Goal: Book appointment/travel/reservation

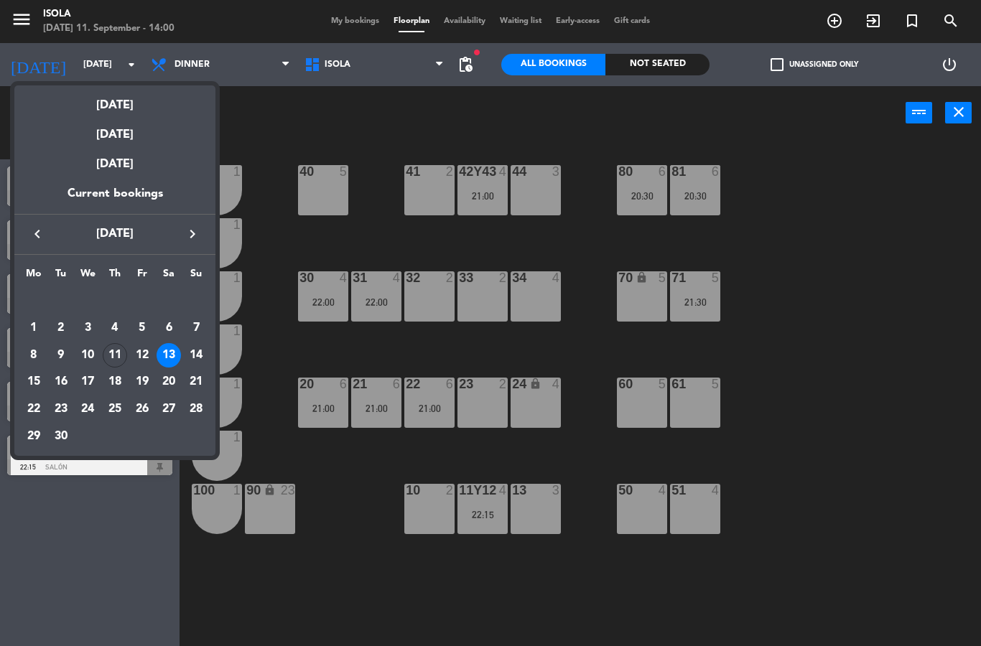
select select "dinner"
select select
click at [164, 356] on div "13" at bounding box center [168, 355] width 24 height 24
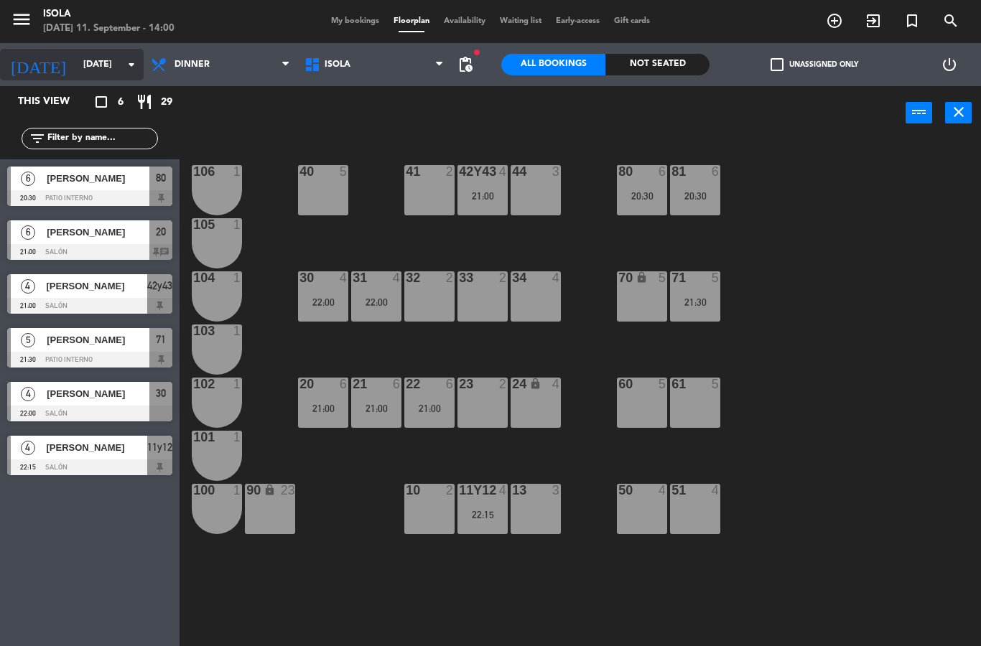
click at [95, 65] on input "[DATE]" at bounding box center [136, 64] width 121 height 24
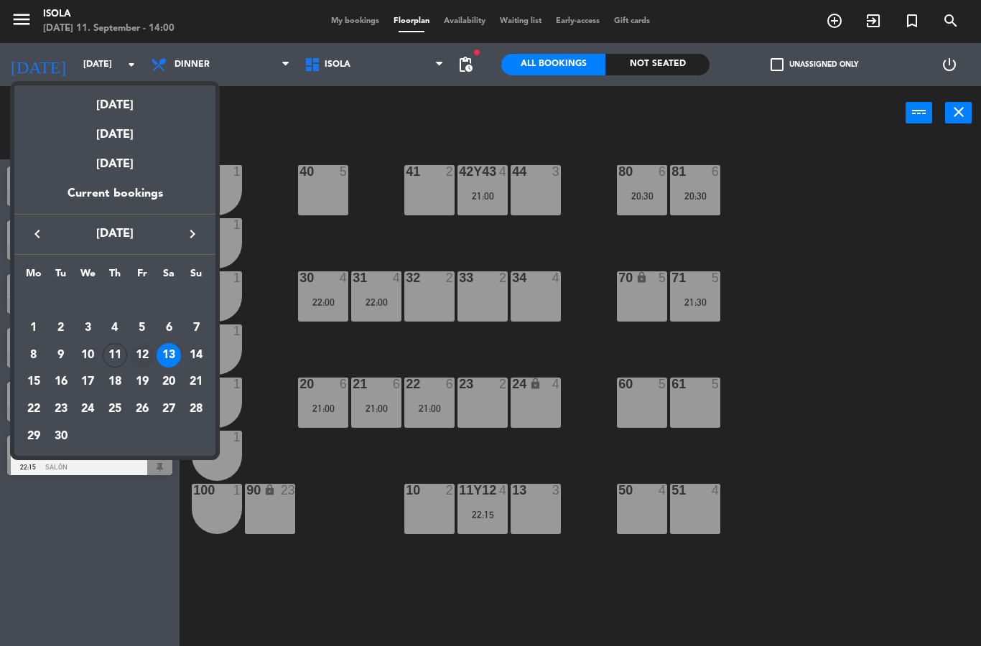
click at [144, 361] on div "12" at bounding box center [142, 355] width 24 height 24
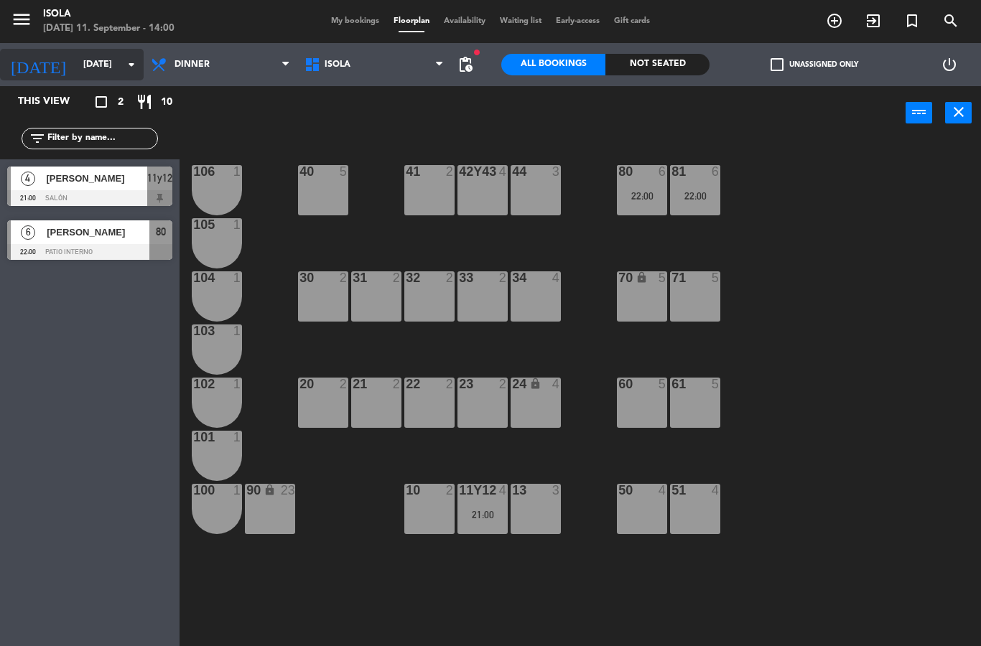
click at [110, 67] on input "[DATE]" at bounding box center [136, 64] width 121 height 24
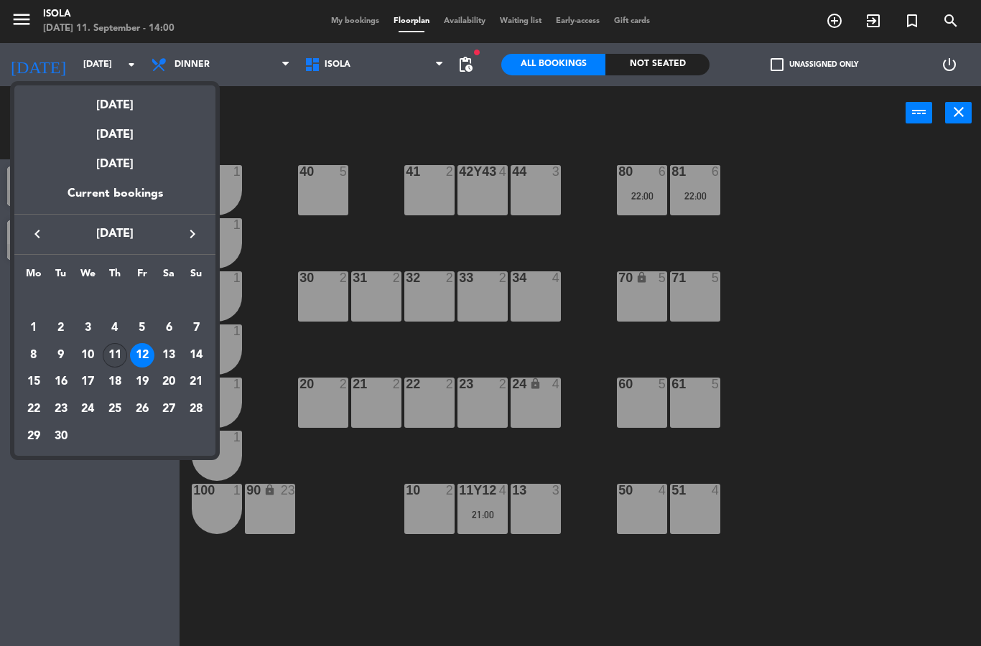
click at [123, 355] on div "11" at bounding box center [115, 355] width 24 height 24
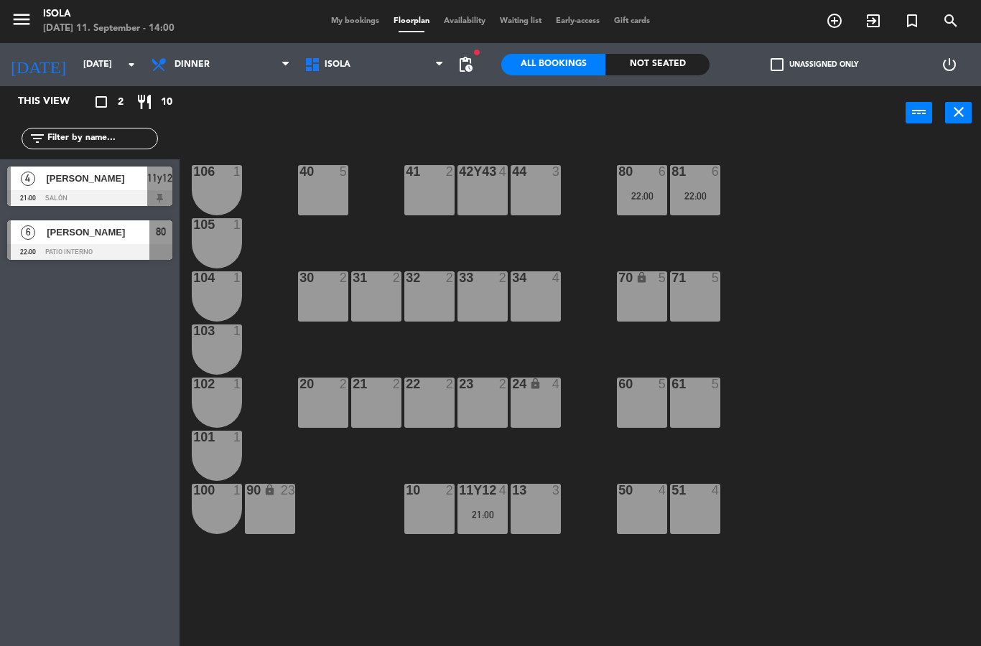
type input "[DATE]"
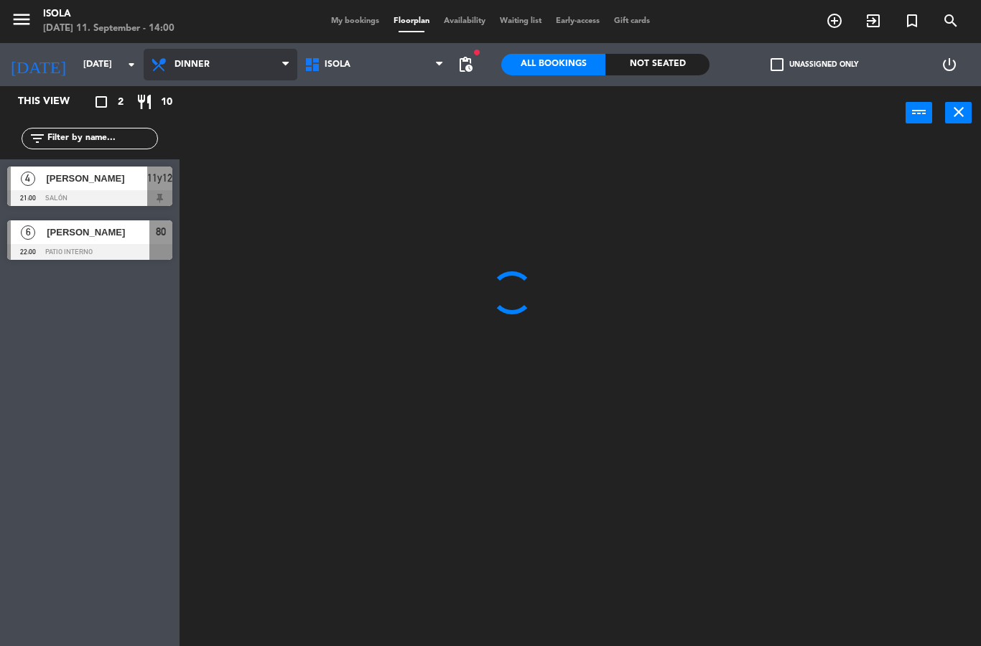
click at [245, 63] on select "Lunch Dinner" at bounding box center [221, 65] width 154 height 32
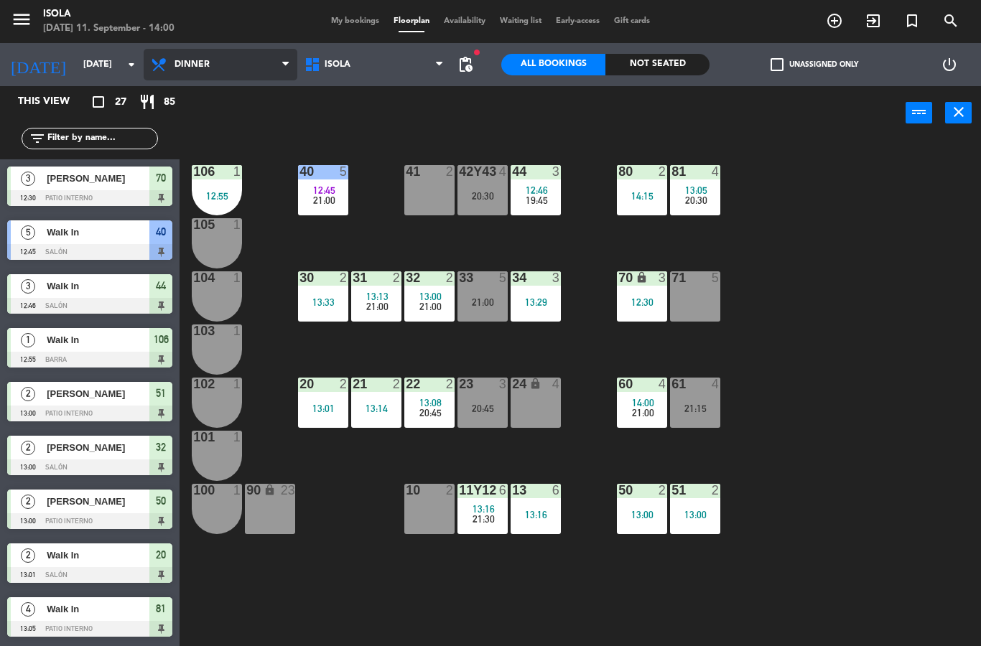
select select "lunch"
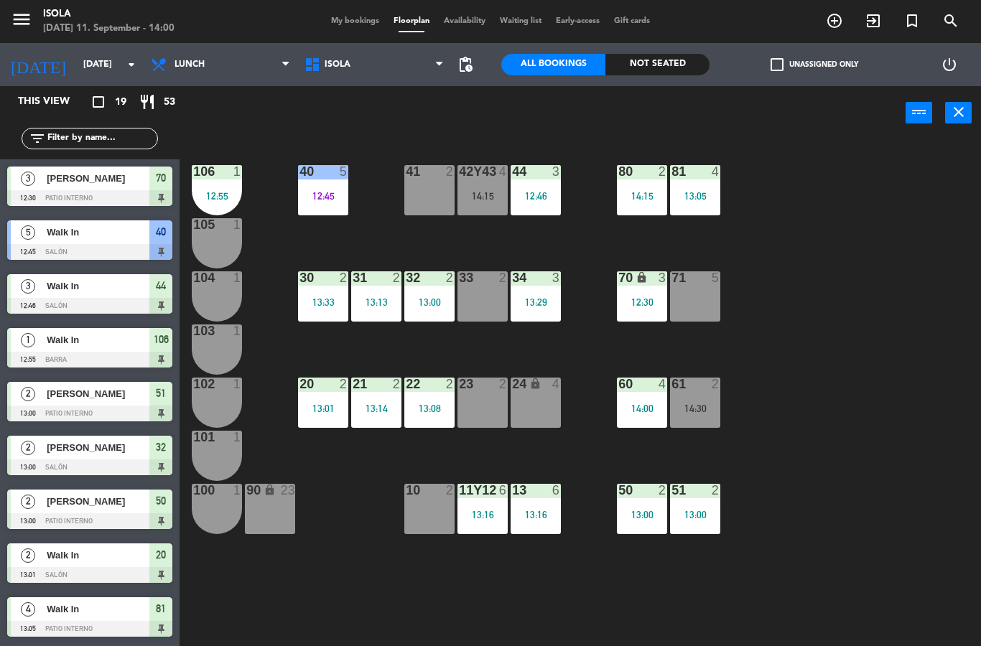
click at [719, 309] on div "71 5" at bounding box center [695, 296] width 50 height 50
click at [782, 329] on div "40 5 12:45 42y43 4 14:15 41 2 44 3 12:46 80 2 14:15 81 4 13:05 106 1 12:55 105 …" at bounding box center [585, 393] width 791 height 506
click at [703, 384] on div at bounding box center [695, 384] width 24 height 13
click at [766, 428] on div "40 5 12:45 42y43 4 14:15 41 2 44 3 12:46 80 2 14:15 81 4 13:05 106 1 12:55 105 …" at bounding box center [585, 393] width 791 height 506
click at [704, 493] on div at bounding box center [695, 490] width 24 height 13
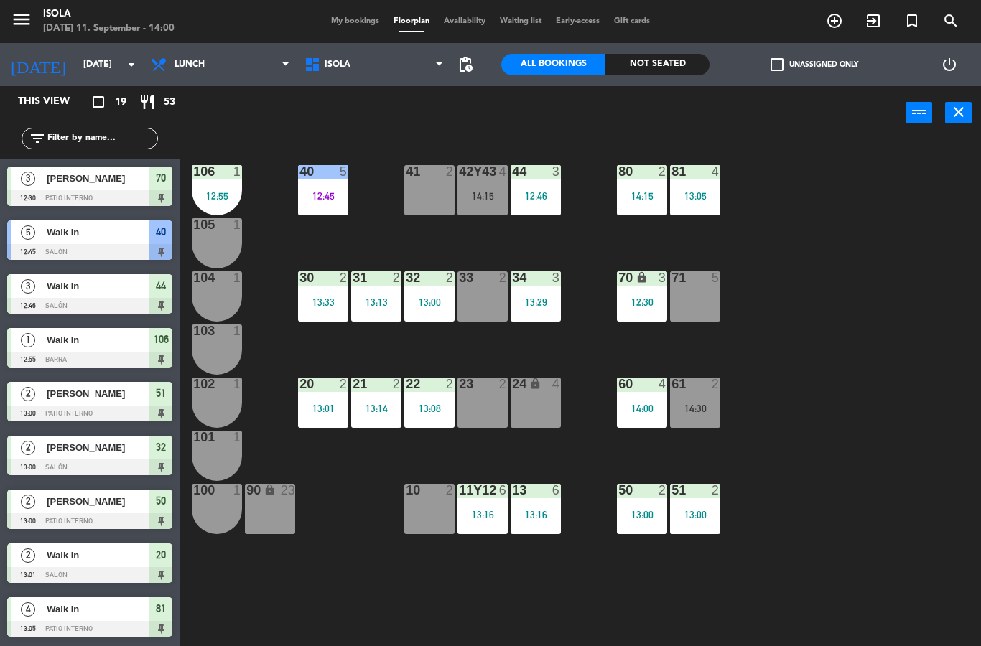
click at [747, 266] on div "40 5 12:45 42y43 4 14:15 41 2 44 3 12:46 80 2 14:15 81 4 13:05 106 1 12:55 105 …" at bounding box center [585, 393] width 791 height 506
click at [629, 304] on div "12:30" at bounding box center [642, 302] width 50 height 10
click at [729, 252] on div "40 5 12:45 42y43 4 14:15 41 2 44 3 12:46 80 2 14:15 81 4 13:05 106 1 12:55 105 …" at bounding box center [585, 393] width 791 height 506
click at [632, 206] on div "80 2 14:15" at bounding box center [642, 190] width 50 height 50
click at [842, 215] on div "40 5 12:45 42y43 4 14:15 41 2 44 3 12:46 80 2 14:15 81 4 13:05 106 1 12:55 105 …" at bounding box center [585, 393] width 791 height 506
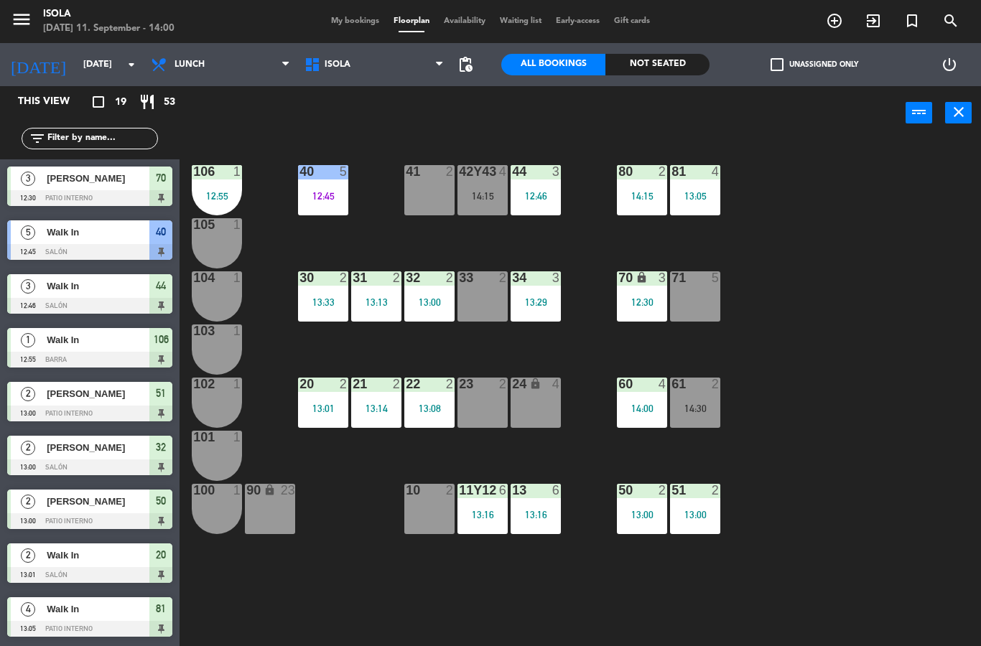
click at [639, 212] on div "80 2 14:15" at bounding box center [642, 190] width 50 height 50
click at [794, 202] on div "40 5 12:45 42y43 4 14:15 41 2 44 3 12:46 80 2 14:15 81 4 13:05 106 1 12:55 105 …" at bounding box center [585, 393] width 791 height 506
click at [653, 401] on div "60 4 14:00" at bounding box center [642, 403] width 50 height 50
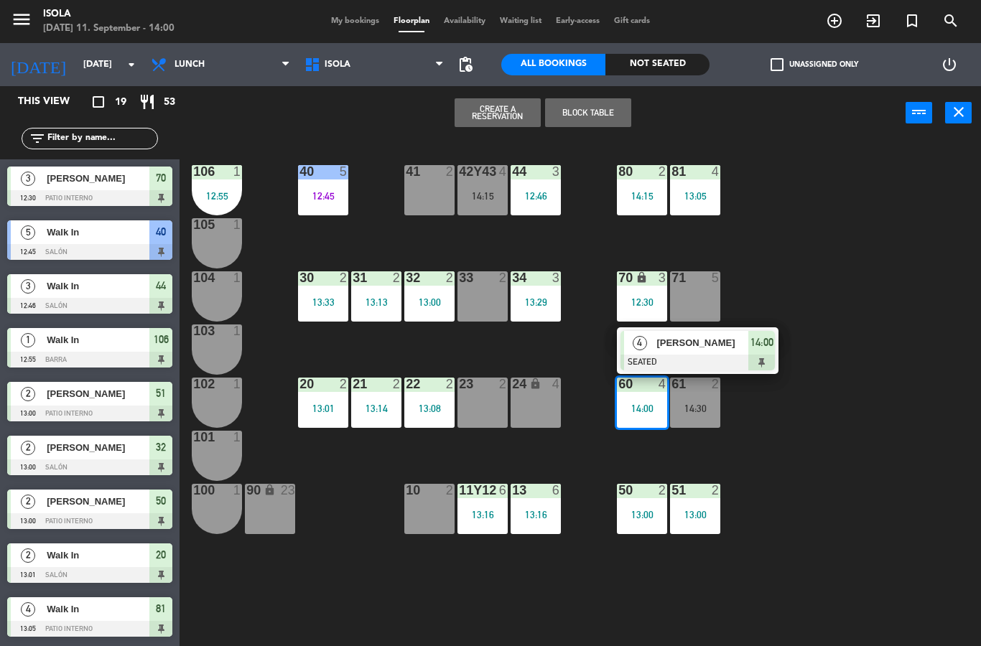
click at [712, 418] on div "61 2 14:30" at bounding box center [695, 403] width 50 height 50
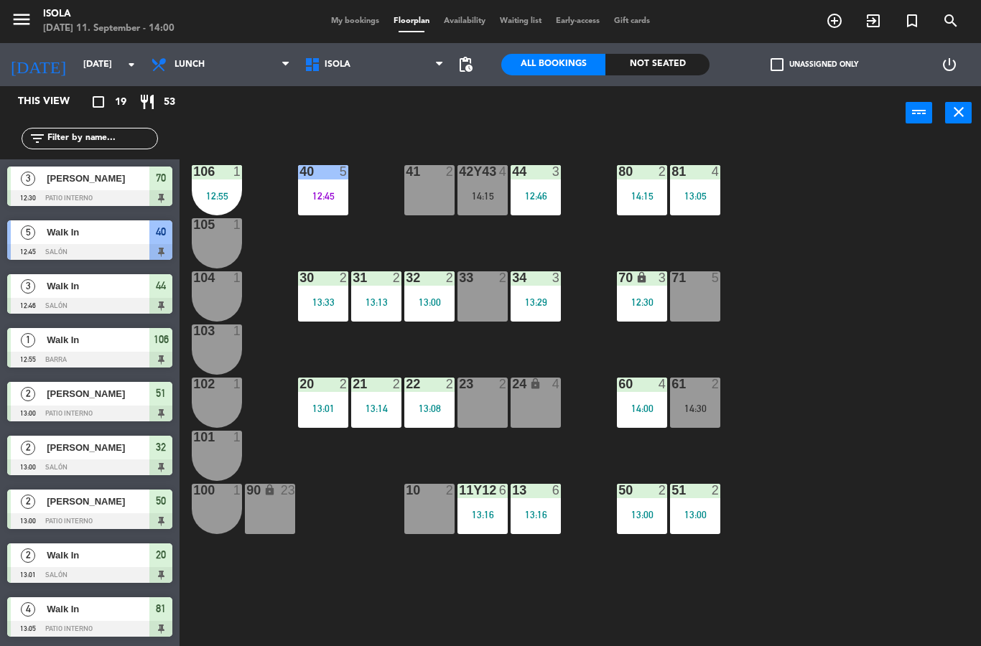
click at [808, 280] on div "40 5 12:45 42y43 4 14:15 41 2 44 3 12:46 80 2 14:15 81 4 13:05 106 1 12:55 105 …" at bounding box center [585, 393] width 791 height 506
click at [102, 67] on input "[DATE]" at bounding box center [136, 64] width 121 height 24
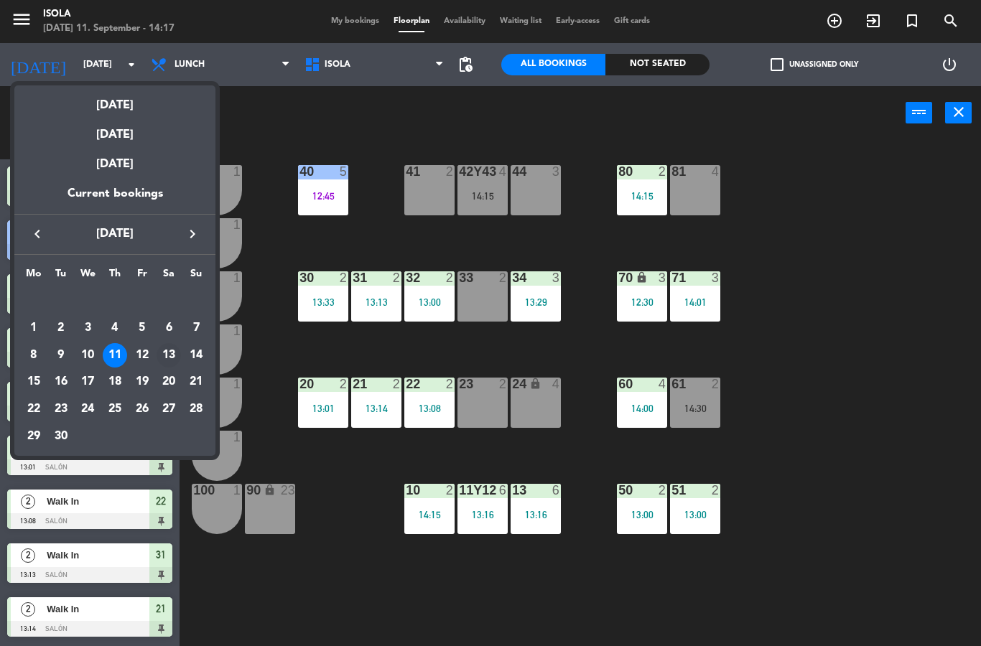
click at [172, 352] on div "13" at bounding box center [168, 355] width 24 height 24
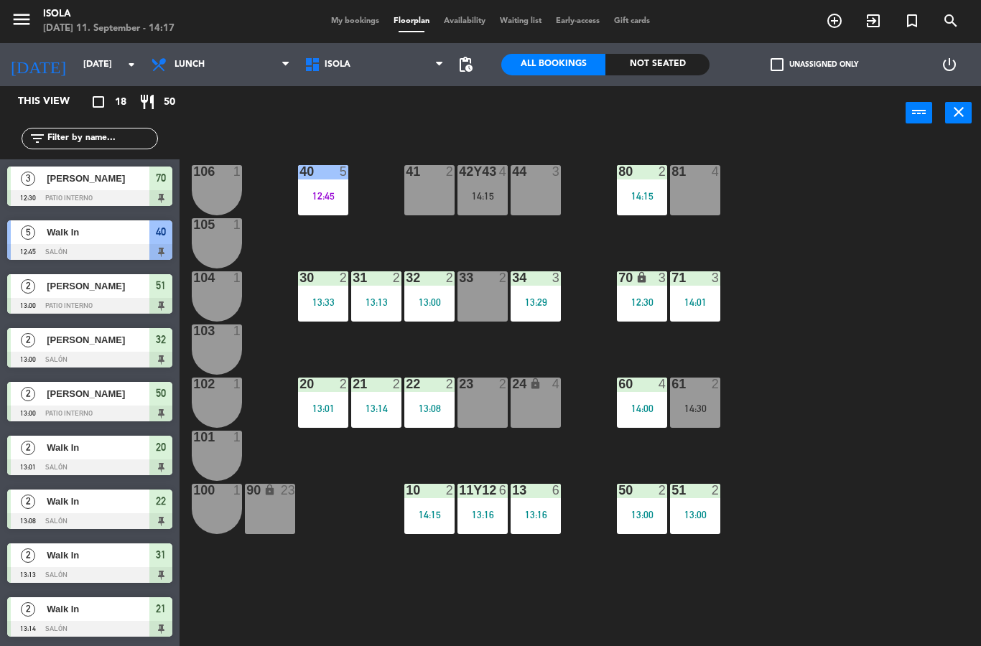
type input "[DATE]"
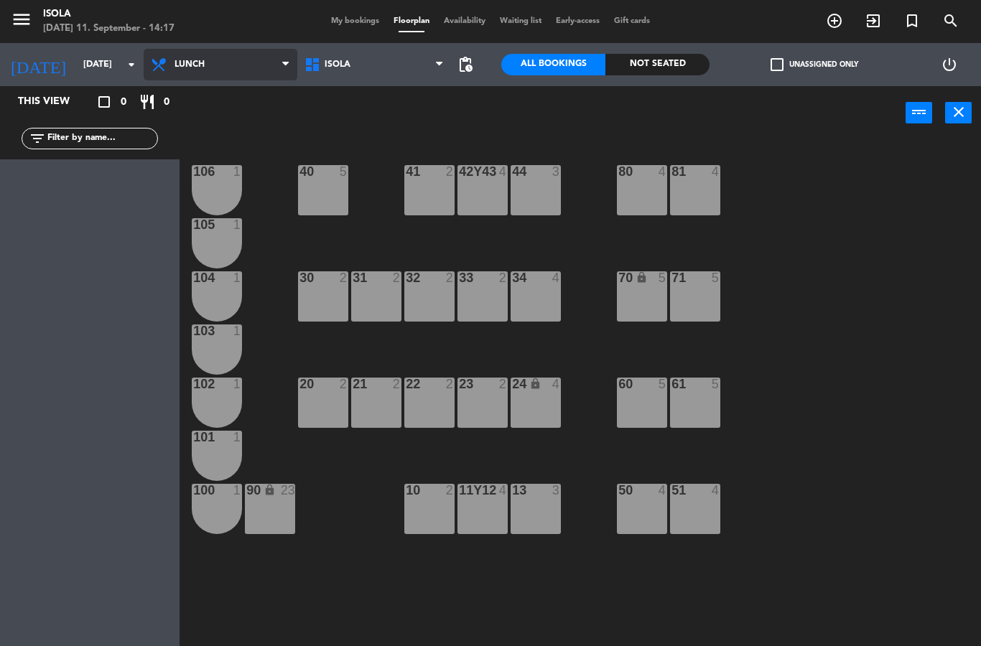
click at [219, 70] on select "Lunch Dinner" at bounding box center [221, 65] width 154 height 32
select select "dinner"
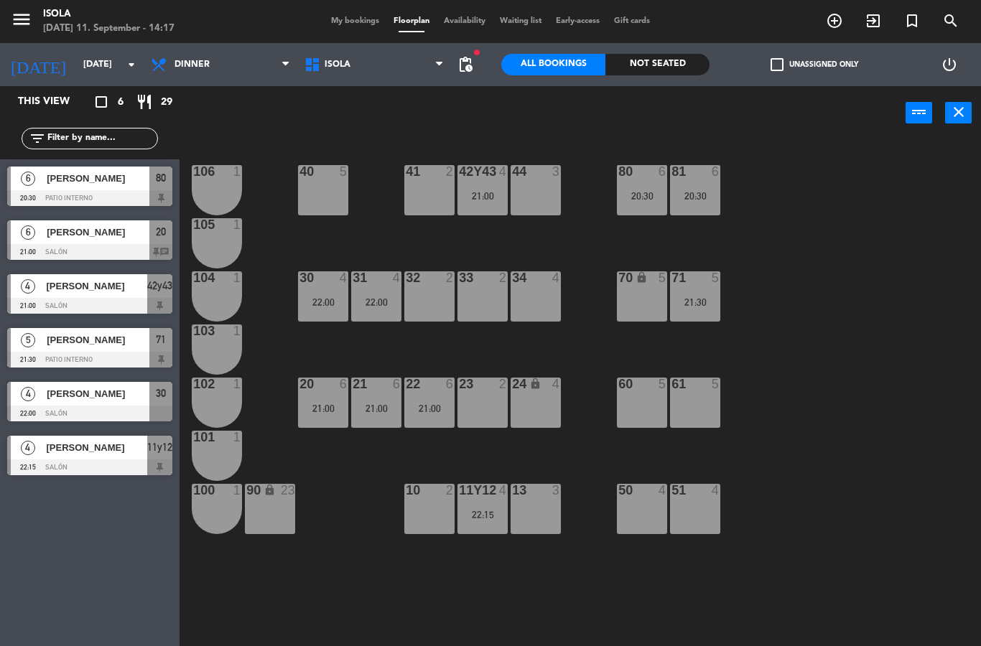
click at [46, 247] on div at bounding box center [89, 252] width 165 height 16
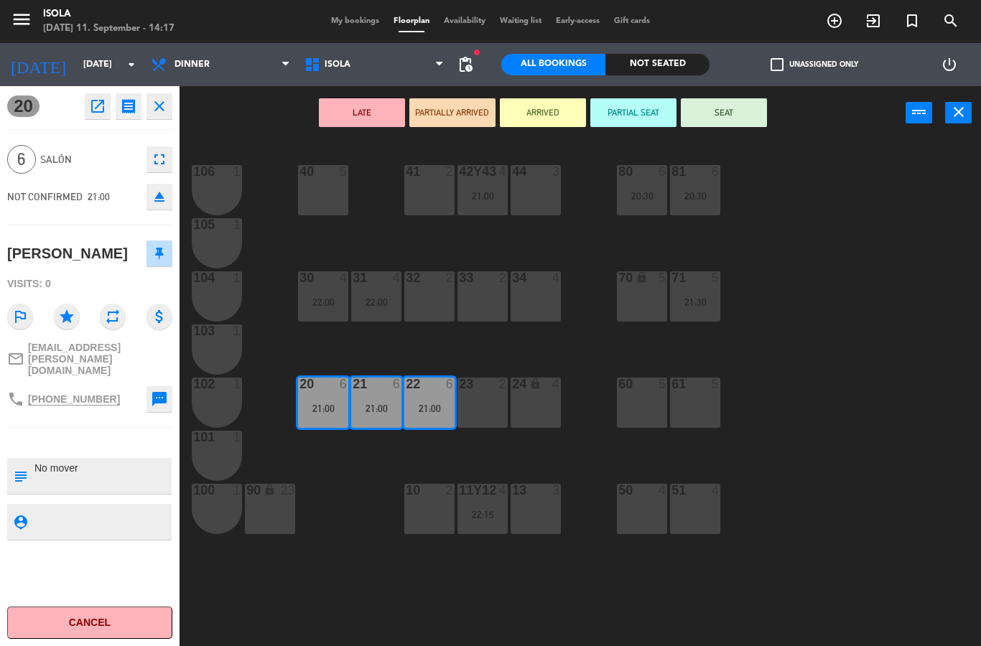
click at [356, 25] on span "My bookings" at bounding box center [355, 21] width 62 height 8
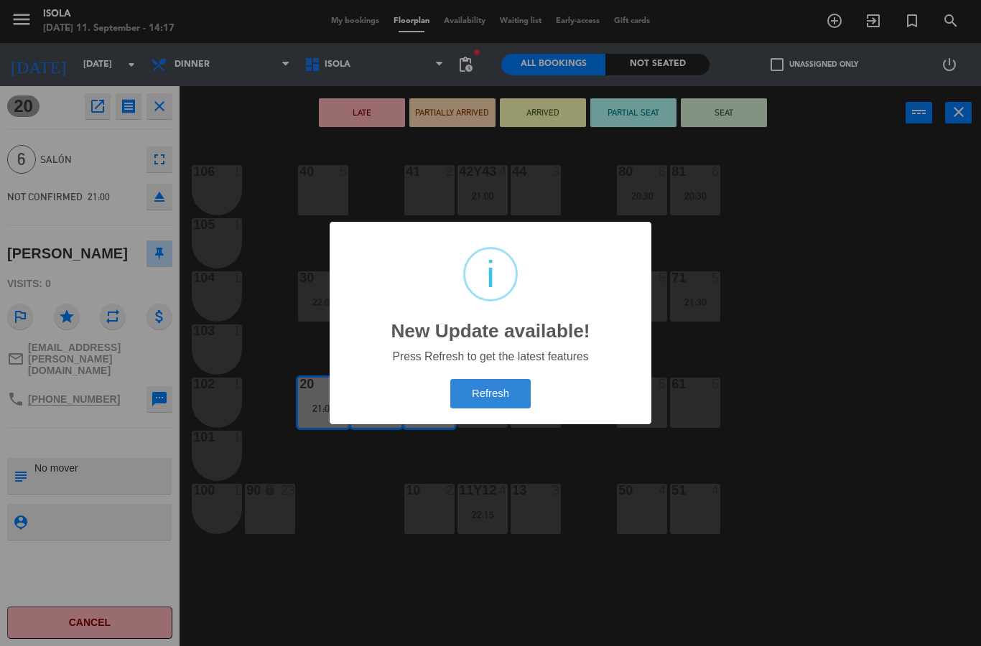
scroll to position [0, 0]
click at [505, 400] on button "Refresh" at bounding box center [490, 393] width 80 height 29
